Goal: Navigation & Orientation: Find specific page/section

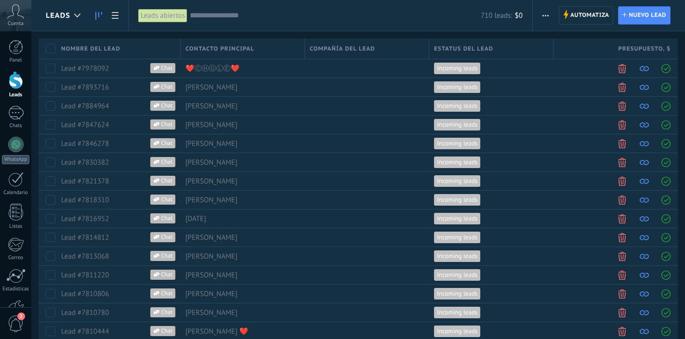
click at [99, 15] on use at bounding box center [98, 16] width 7 height 8
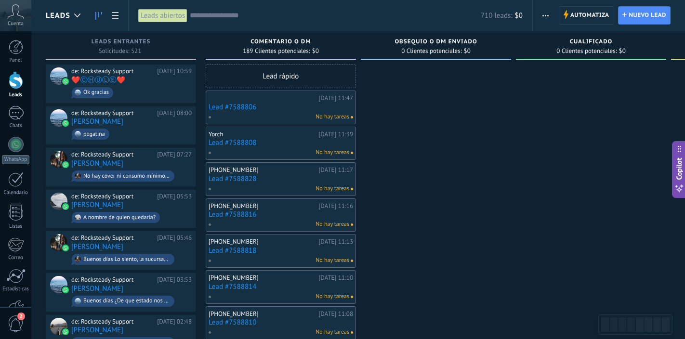
scroll to position [354, 0]
click at [152, 88] on span "Ok gracias" at bounding box center [131, 92] width 120 height 15
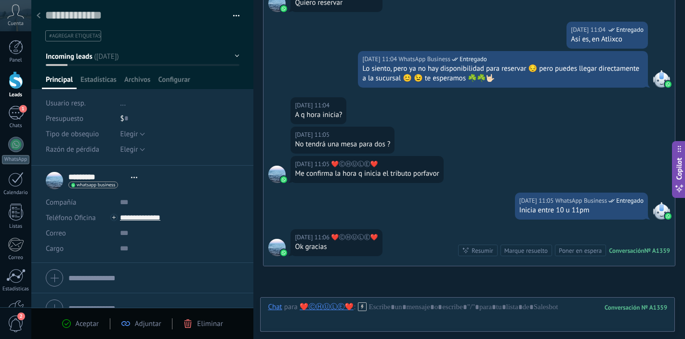
scroll to position [439, 0]
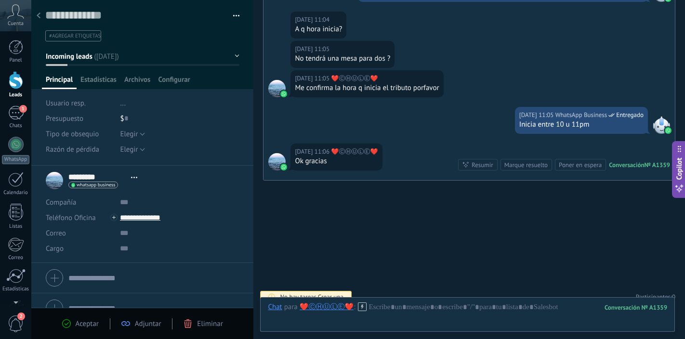
click at [39, 17] on use at bounding box center [39, 16] width 4 height 6
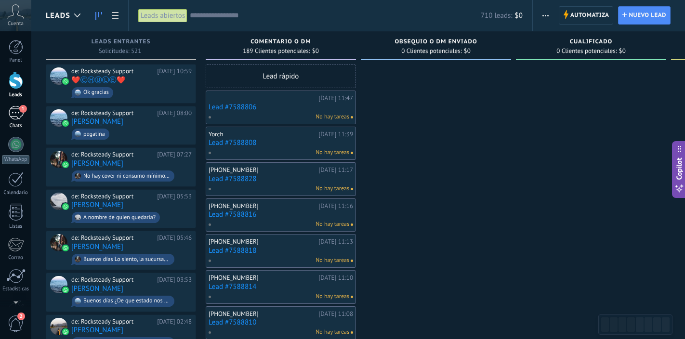
click at [14, 115] on div "1" at bounding box center [15, 113] width 15 height 14
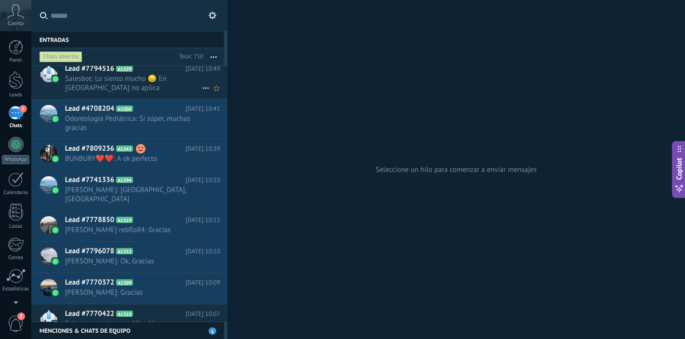
scroll to position [147, 0]
